Goal: Task Accomplishment & Management: Complete application form

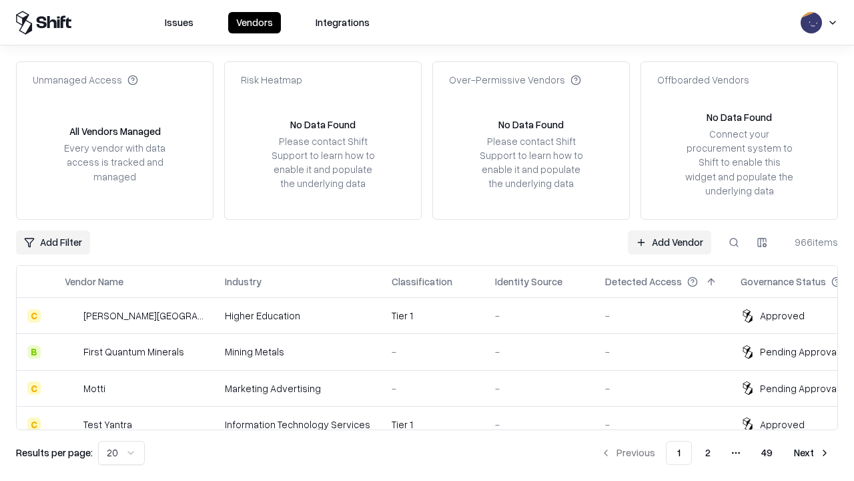
click at [669, 242] on link "Add Vendor" at bounding box center [669, 242] width 83 height 24
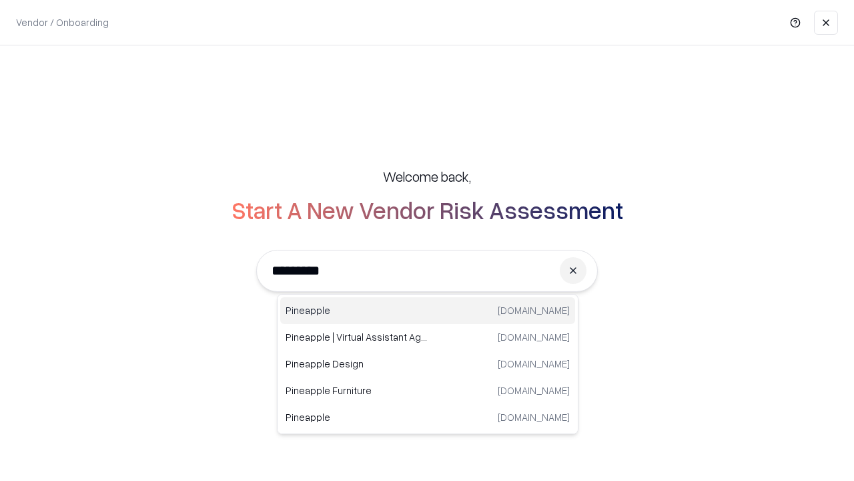
click at [428, 310] on div "Pineapple pineappleenergy.com" at bounding box center [427, 310] width 295 height 27
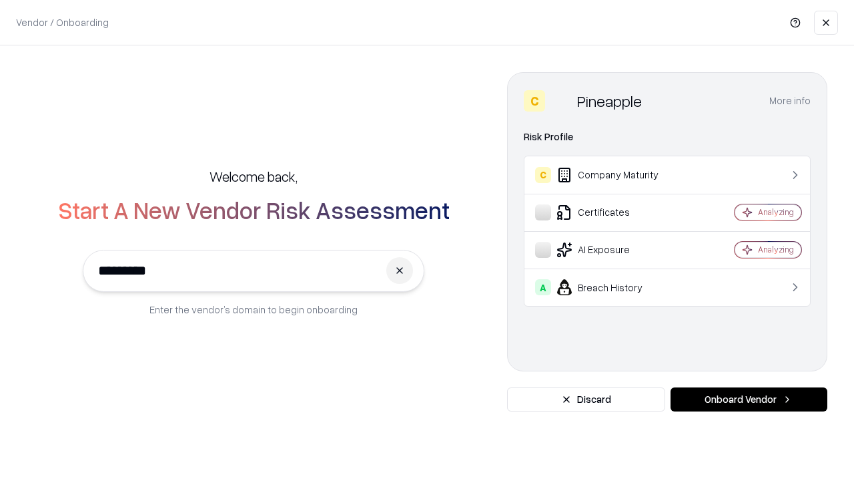
type input "*********"
click at [749, 399] on button "Onboard Vendor" at bounding box center [749, 399] width 157 height 24
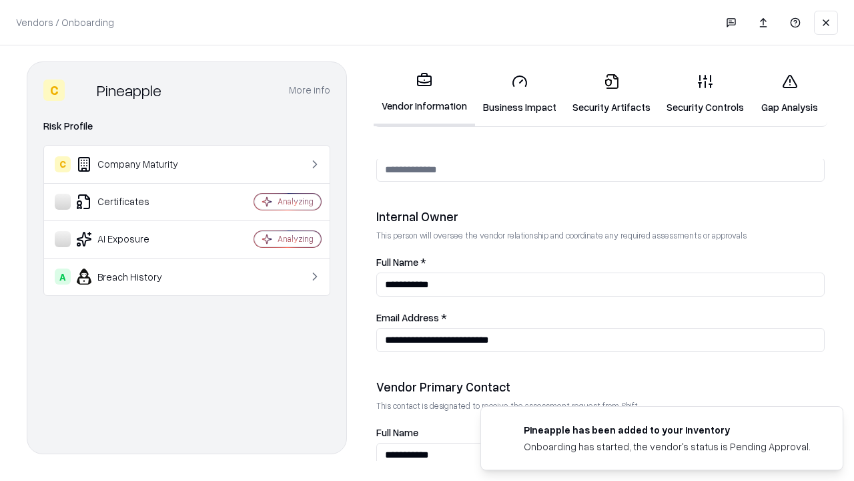
scroll to position [691, 0]
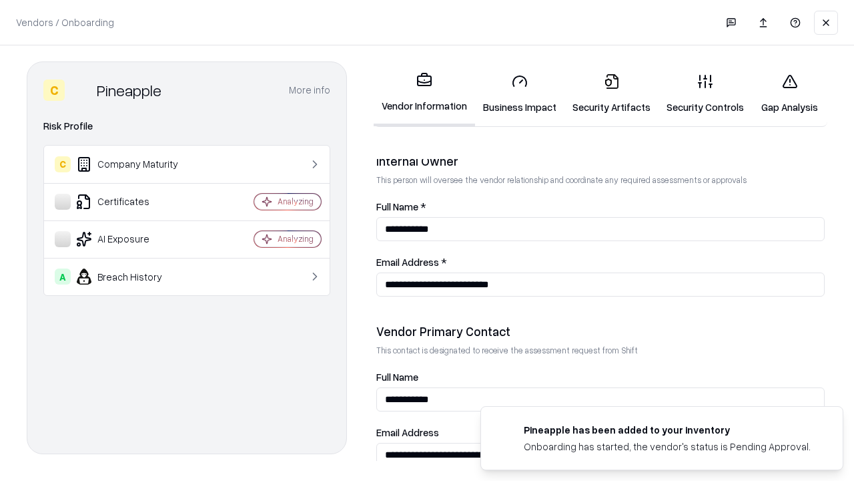
click at [520, 93] on link "Business Impact" at bounding box center [519, 94] width 89 height 62
click at [611, 93] on link "Security Artifacts" at bounding box center [612, 94] width 94 height 62
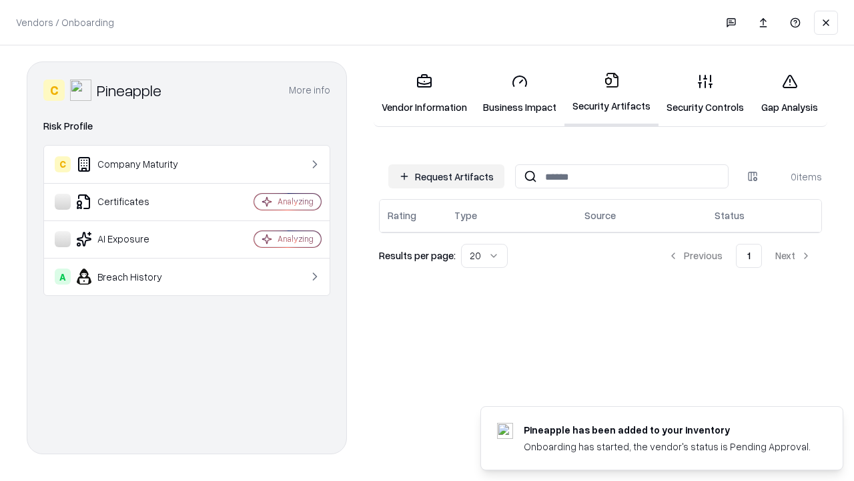
click at [446, 176] on button "Request Artifacts" at bounding box center [446, 176] width 116 height 24
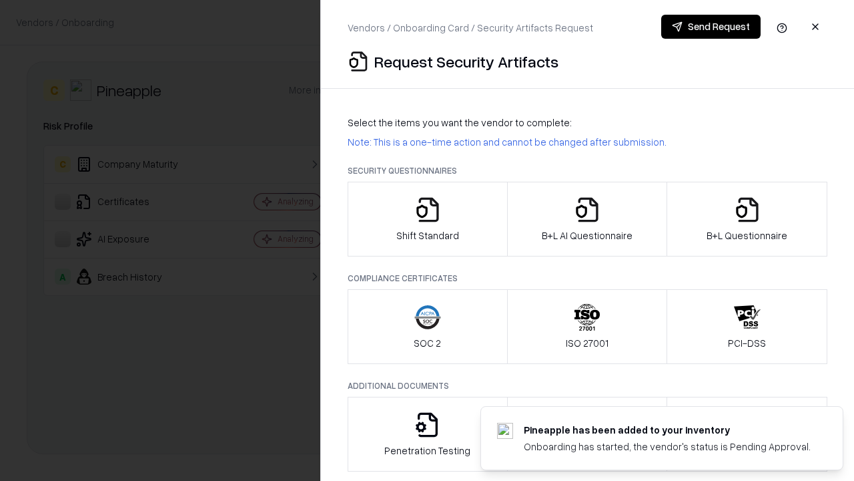
click at [427, 219] on icon "button" at bounding box center [427, 209] width 27 height 27
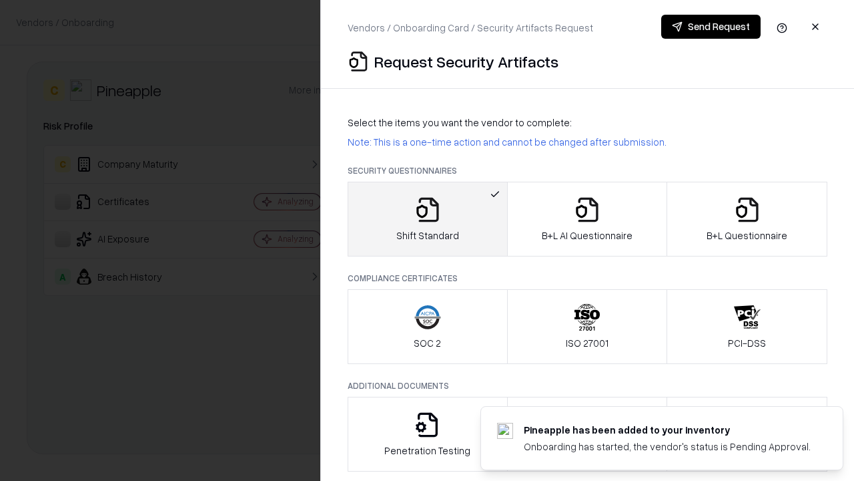
click at [711, 27] on button "Send Request" at bounding box center [710, 27] width 99 height 24
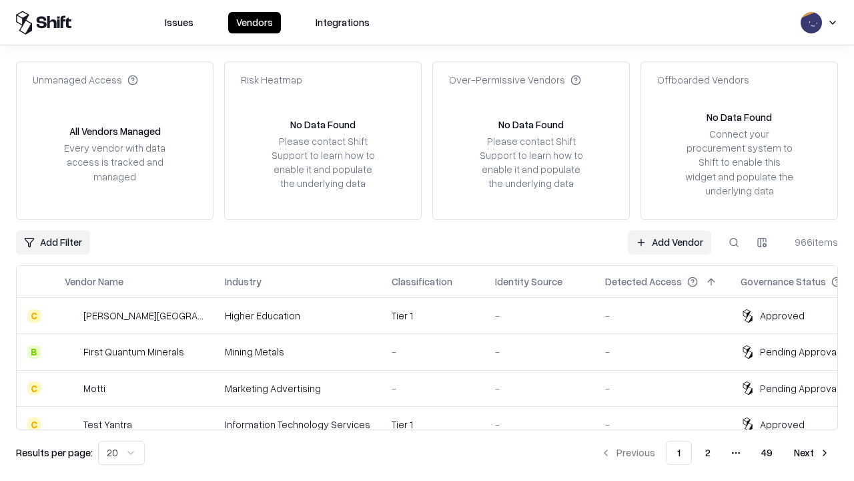
click at [734, 242] on button at bounding box center [734, 242] width 24 height 24
type input "*********"
click at [435, 453] on div "Tier 1" at bounding box center [433, 460] width 82 height 14
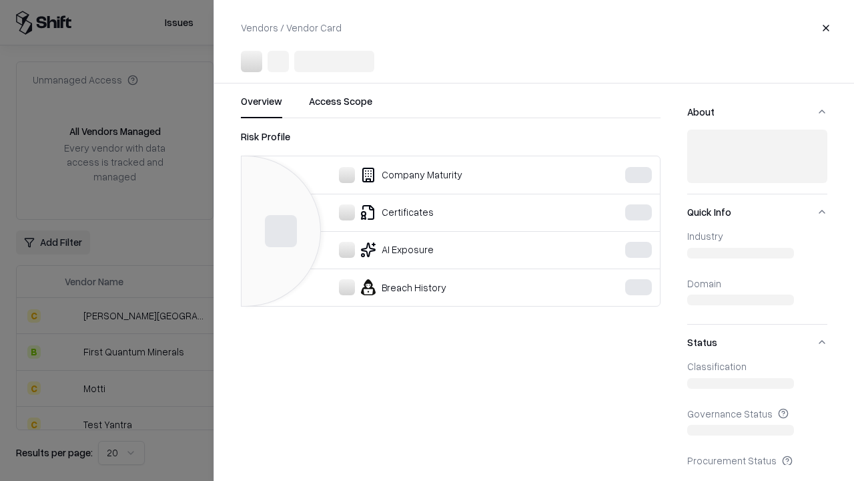
scroll to position [113, 0]
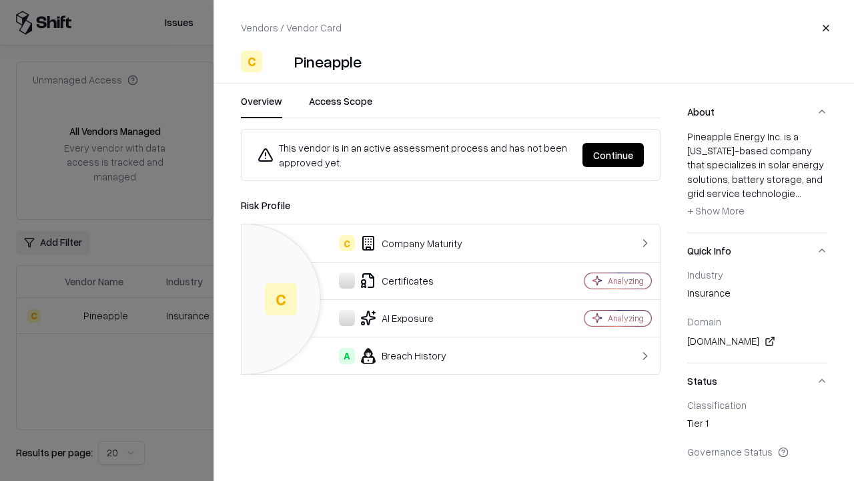
click at [613, 155] on button "Continue" at bounding box center [613, 155] width 61 height 24
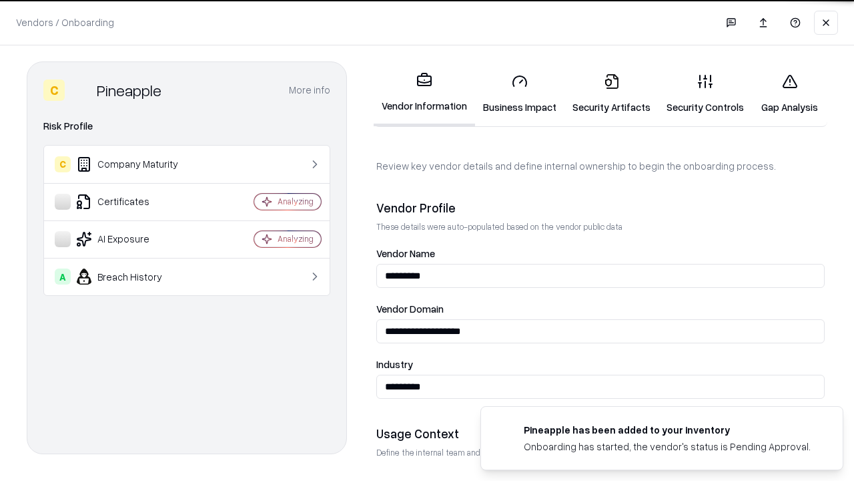
click at [611, 93] on link "Security Artifacts" at bounding box center [612, 94] width 94 height 62
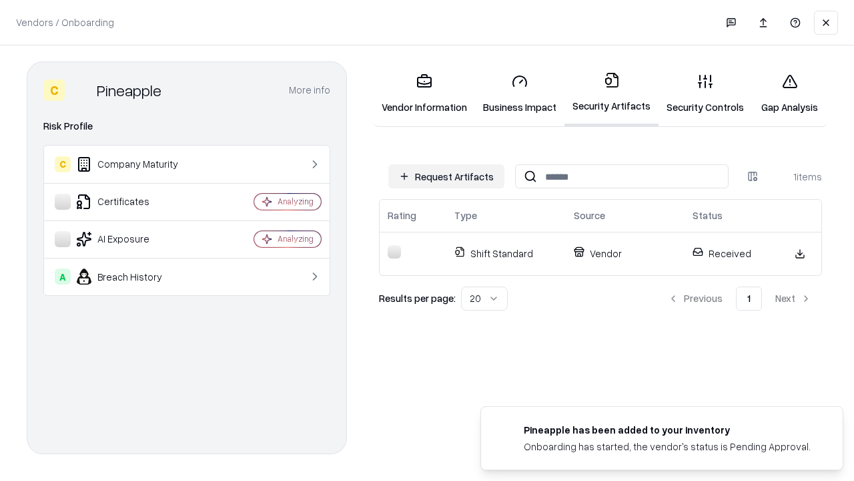
click at [790, 93] on link "Gap Analysis" at bounding box center [789, 94] width 75 height 62
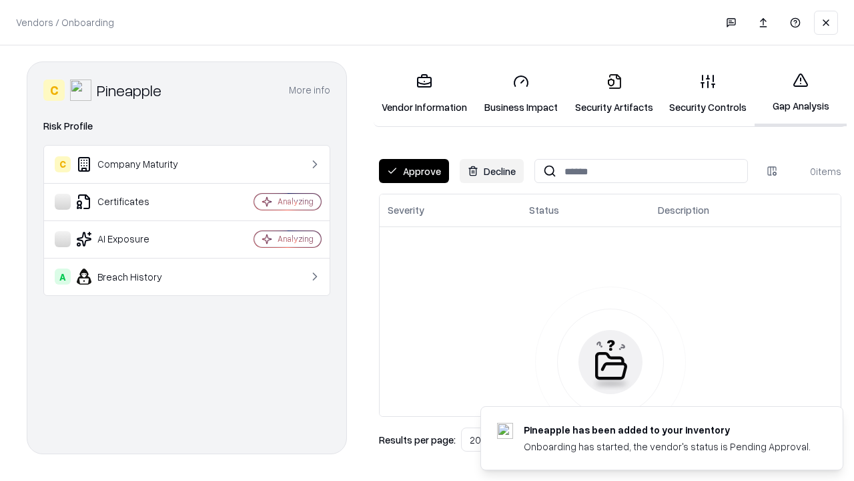
click at [414, 171] on button "Approve" at bounding box center [414, 171] width 70 height 24
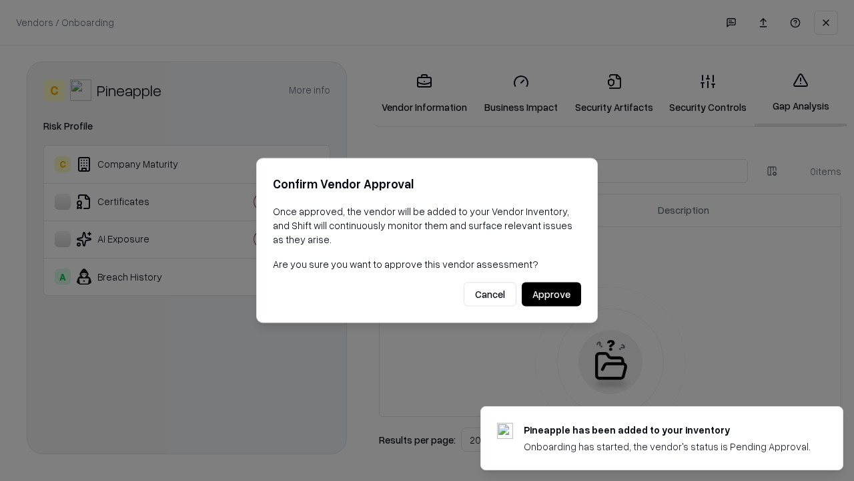
click at [551, 294] on button "Approve" at bounding box center [551, 294] width 59 height 24
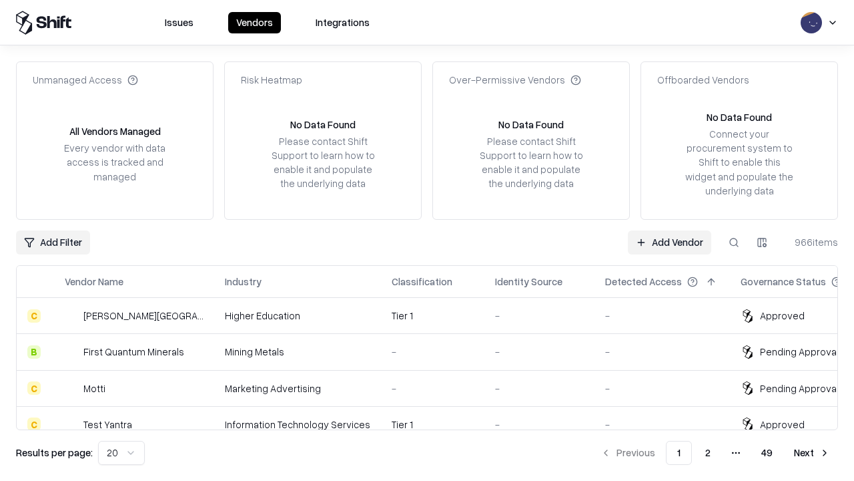
type input "*********"
click at [669, 242] on link "Add Vendor" at bounding box center [669, 242] width 83 height 24
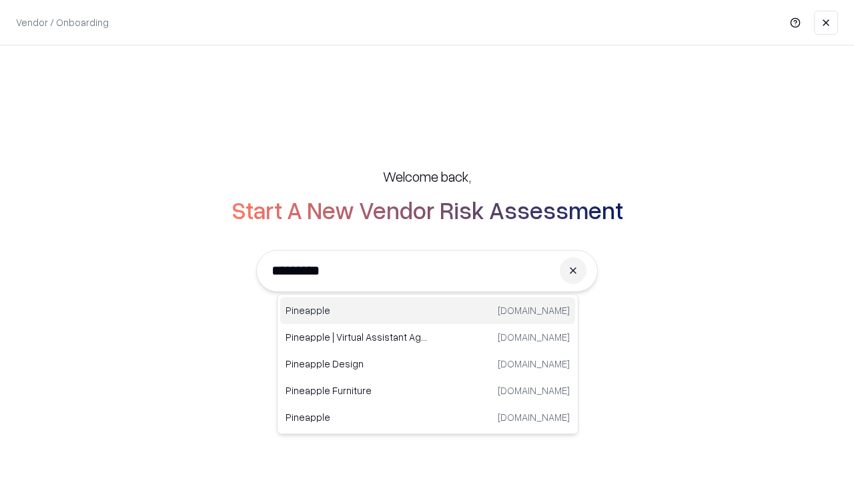
click at [428, 310] on div "Pineapple pineappleenergy.com" at bounding box center [427, 310] width 295 height 27
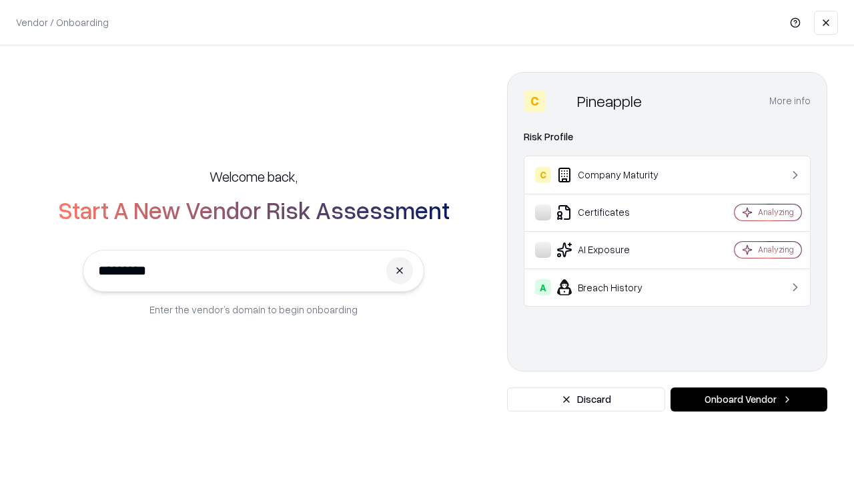
type input "*********"
click at [749, 399] on button "Onboard Vendor" at bounding box center [749, 399] width 157 height 24
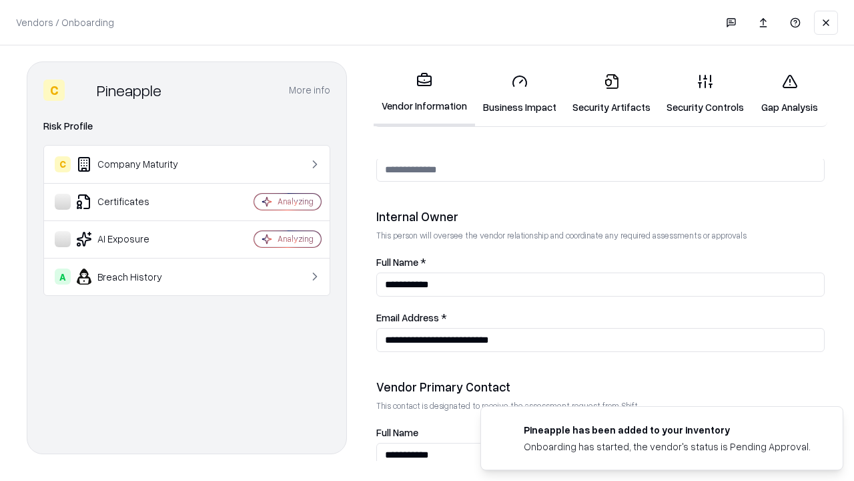
scroll to position [691, 0]
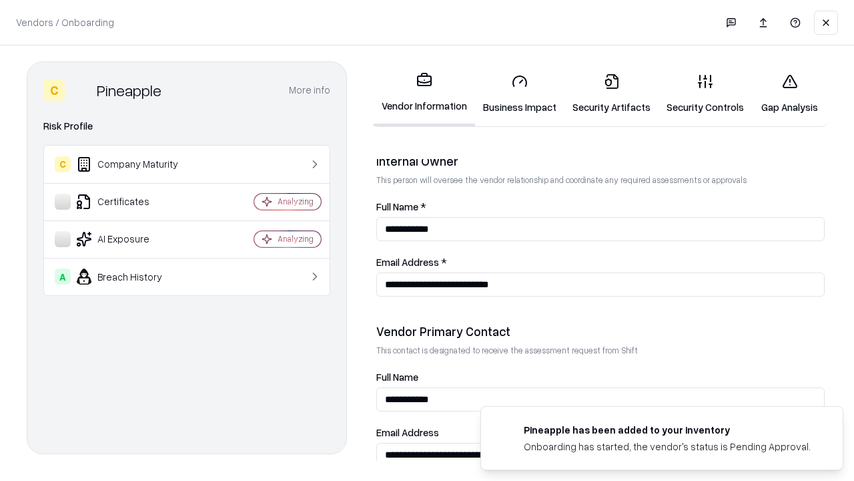
click at [790, 93] on link "Gap Analysis" at bounding box center [789, 94] width 75 height 62
